Goal: Task Accomplishment & Management: Manage account settings

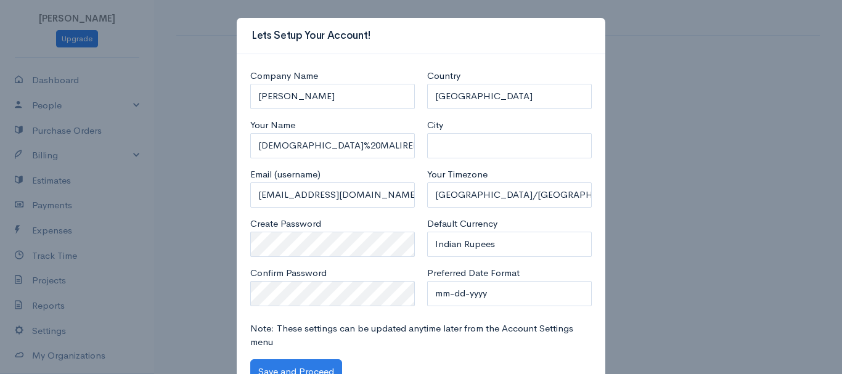
select select "[GEOGRAPHIC_DATA]"
click at [373, 95] on input "RAMAKRISHNA MALIREDDI" at bounding box center [332, 96] width 165 height 25
type input "R"
type input "DHIVYAM"
drag, startPoint x: 337, startPoint y: 145, endPoint x: 234, endPoint y: 319, distance: 202.0
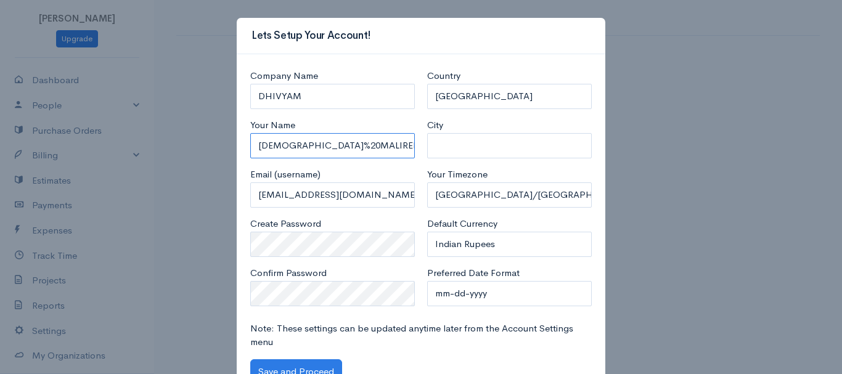
click at [338, 149] on input "RAMAKRISHNA%20MALIREDDI" at bounding box center [332, 145] width 165 height 25
click at [314, 143] on input "RAMAKRISHN MALIREDDI" at bounding box center [332, 145] width 165 height 25
type input "RAMAKRISHNA MALIREDDI"
click at [457, 146] on input "City" at bounding box center [509, 145] width 165 height 25
type input "Kakinada"
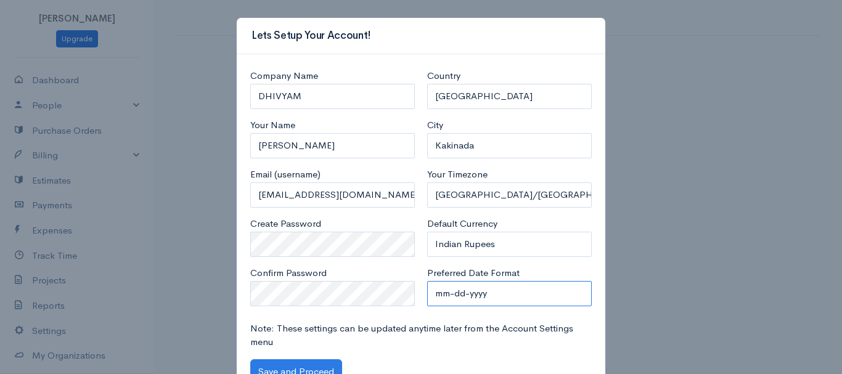
click at [446, 295] on select "mm-dd-yyyy mm/dd/yyyy dd-mm-yyyy dd/mm/yyyy yyyy-mm-dd yyyy/mm/dd" at bounding box center [509, 293] width 165 height 25
select select "dd-mm-yyyy"
click at [427, 281] on select "mm-dd-yyyy mm/dd/yyyy dd-mm-yyyy dd/mm/yyyy yyyy-mm-dd yyyy/mm/dd" at bounding box center [509, 293] width 165 height 25
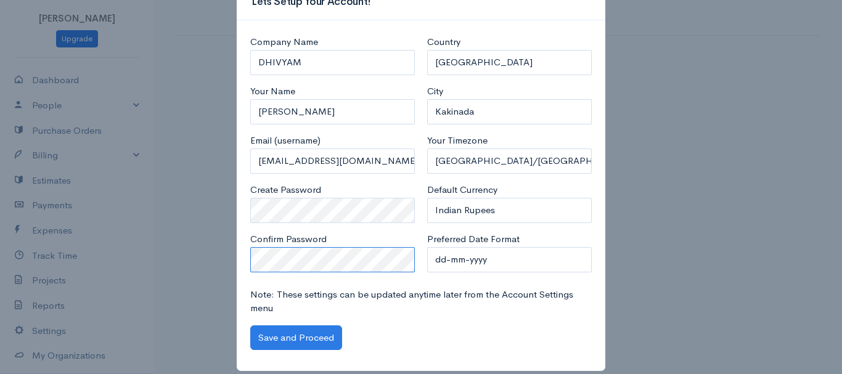
scroll to position [49, 0]
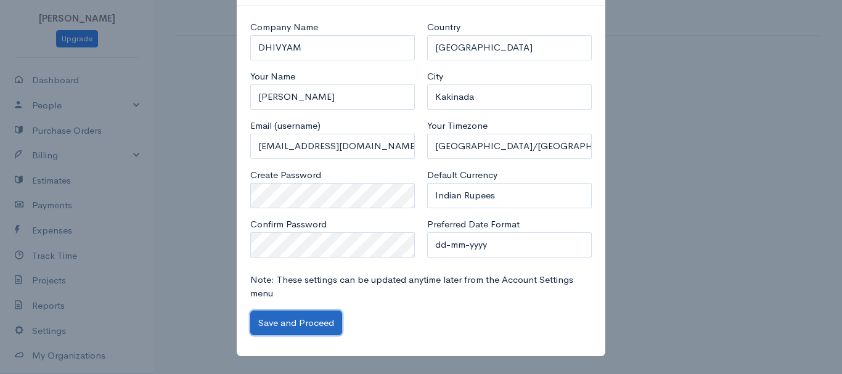
click at [289, 327] on button "Save and Proceed" at bounding box center [296, 323] width 92 height 25
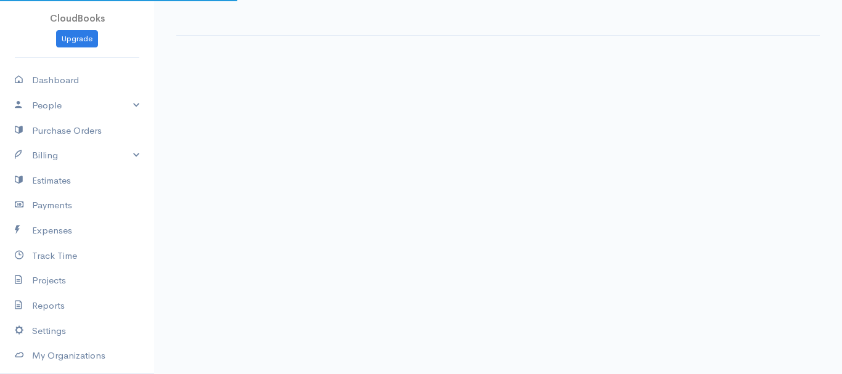
select select "365"
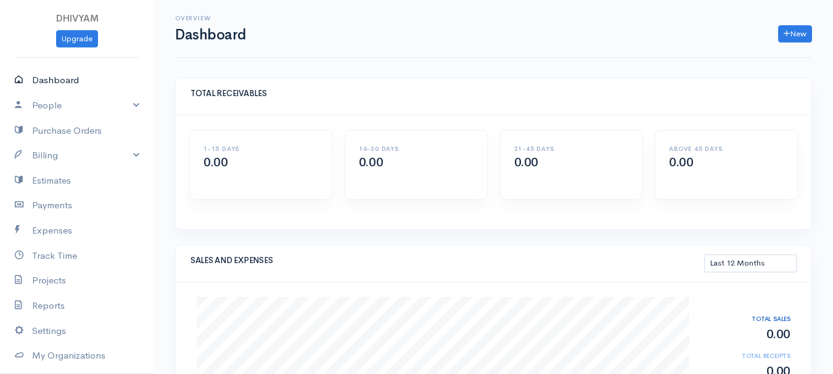
click at [43, 79] on link "Dashboard" at bounding box center [77, 80] width 154 height 25
click at [47, 105] on link "People" at bounding box center [77, 105] width 154 height 25
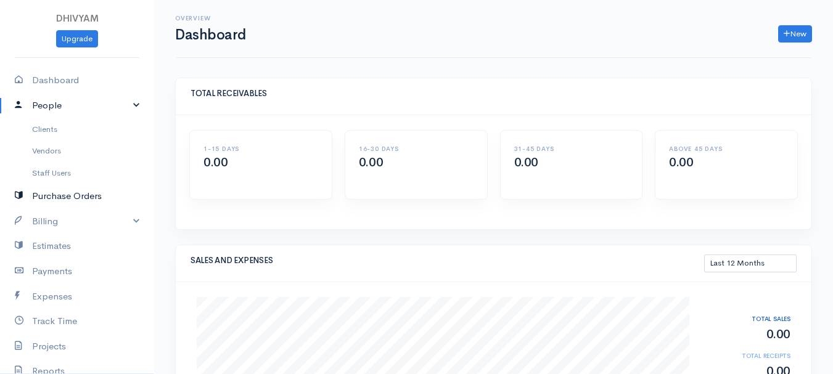
click at [50, 198] on link "Purchase Orders" at bounding box center [77, 196] width 154 height 25
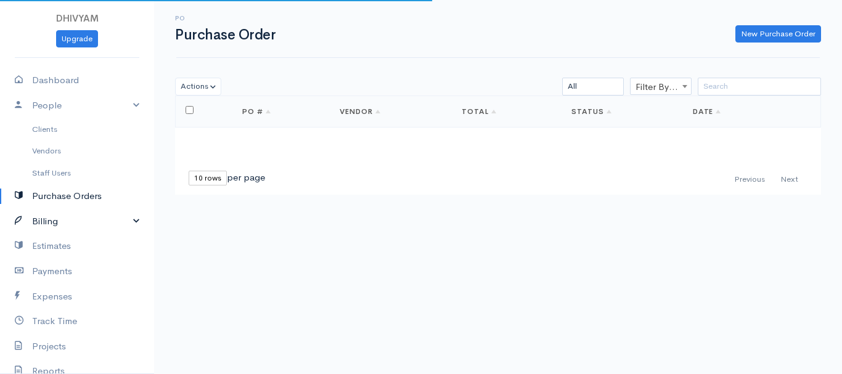
click at [35, 222] on link "Billing" at bounding box center [77, 221] width 154 height 25
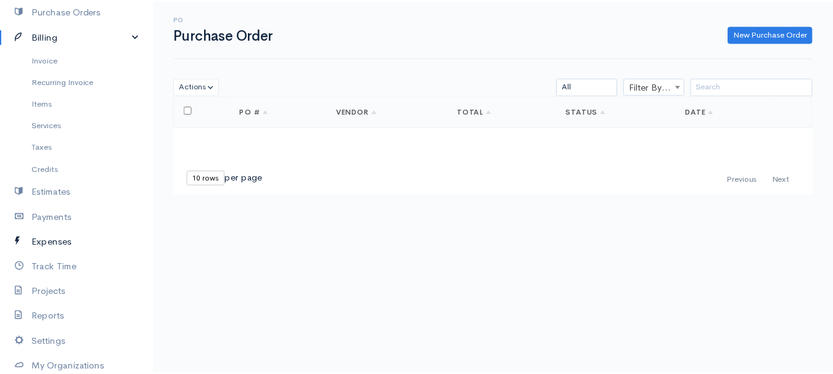
scroll to position [284, 0]
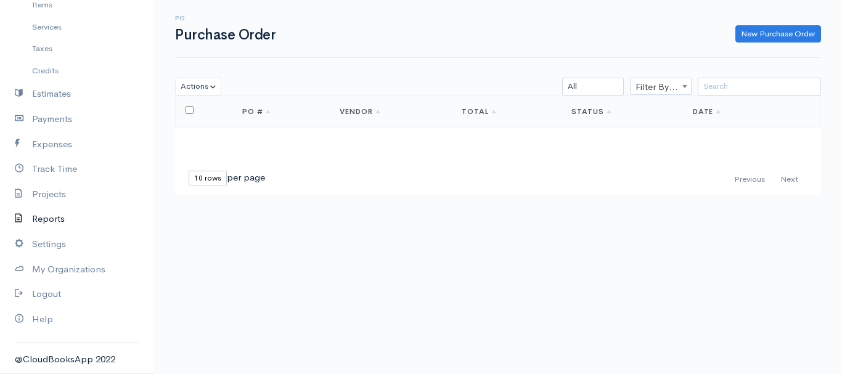
click at [58, 218] on link "Reports" at bounding box center [77, 219] width 154 height 25
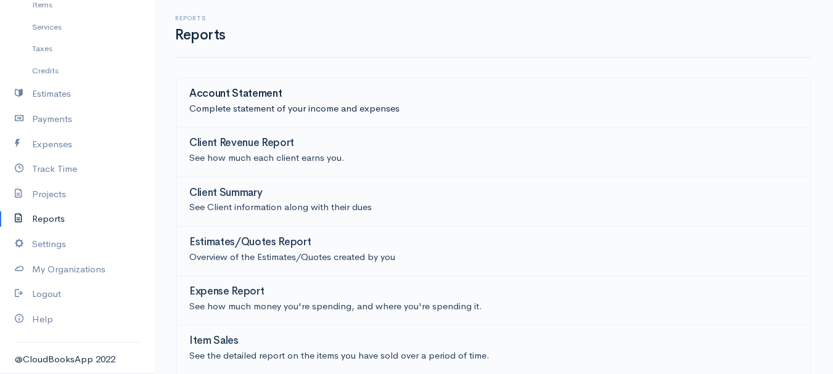
click at [220, 97] on h3 "Account Statement" at bounding box center [235, 94] width 92 height 12
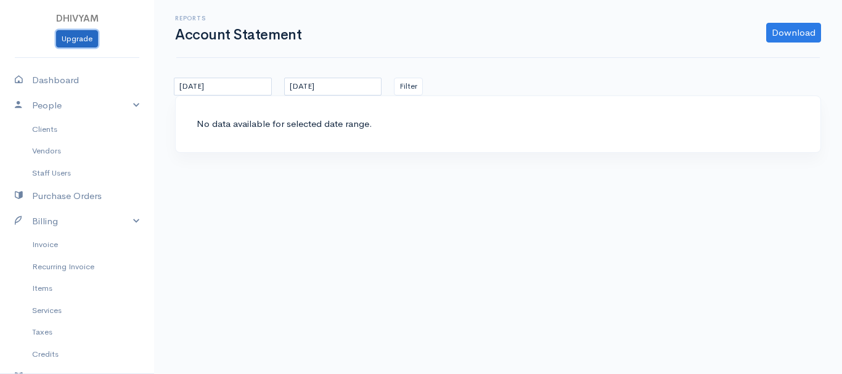
click at [75, 33] on link "Upgrade" at bounding box center [77, 39] width 42 height 18
click at [66, 81] on link "Dashboard" at bounding box center [77, 80] width 154 height 25
select select "365"
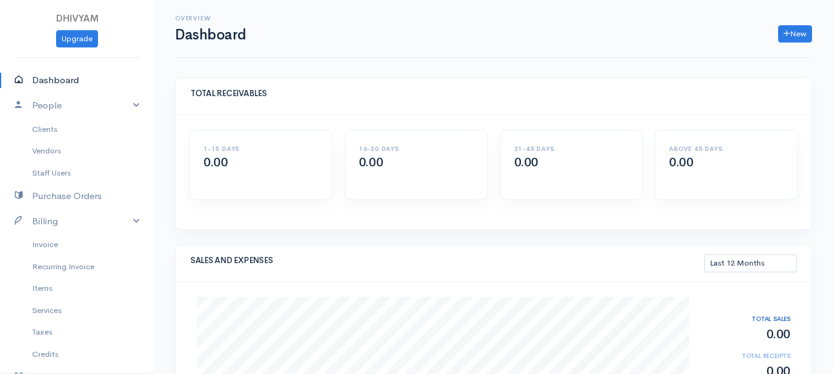
click at [54, 81] on link "Dashboard" at bounding box center [77, 80] width 154 height 25
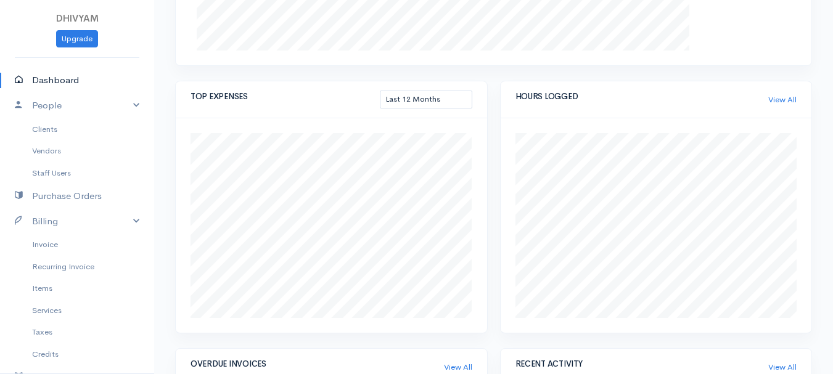
scroll to position [488, 0]
